Goal: Find contact information: Find contact information

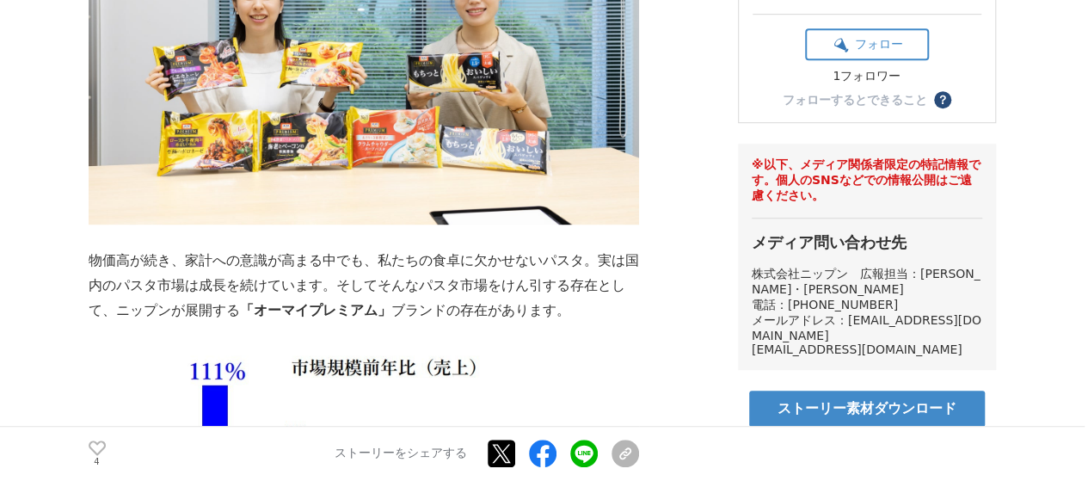
scroll to position [551, 0]
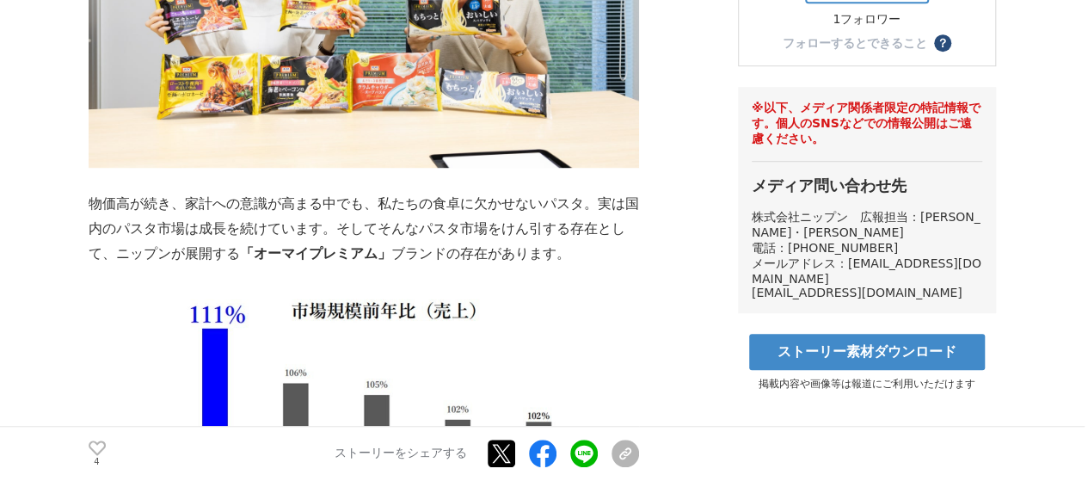
drag, startPoint x: 921, startPoint y: 210, endPoint x: 977, endPoint y: 210, distance: 55.9
click at [977, 210] on span "株式会社ニップン　広報担当：[PERSON_NAME]・[PERSON_NAME]" at bounding box center [866, 224] width 229 height 29
copy span "[PERSON_NAME]・[PERSON_NAME]"
drag, startPoint x: 848, startPoint y: 247, endPoint x: 855, endPoint y: 256, distance: 11.7
click at [855, 256] on div "メールアドレス：[EMAIL_ADDRESS][DOMAIN_NAME]" at bounding box center [867, 270] width 231 height 29
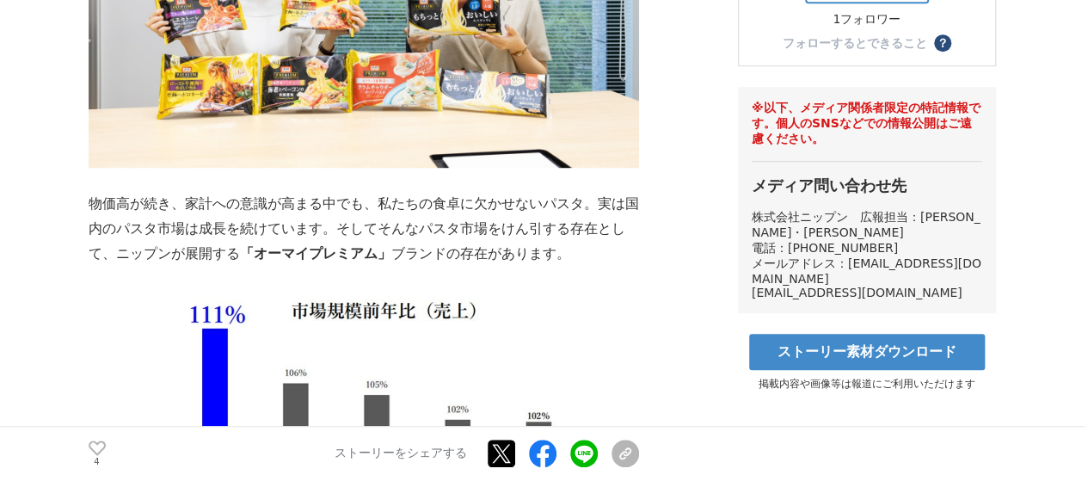
copy span "[EMAIL_ADDRESS][DOMAIN_NAME]"
drag, startPoint x: 849, startPoint y: 281, endPoint x: 863, endPoint y: 294, distance: 18.9
click at [863, 294] on div "[EMAIL_ADDRESS][DOMAIN_NAME]" at bounding box center [867, 293] width 231 height 14
copy span "[EMAIL_ADDRESS][DOMAIN_NAME]"
